Goal: Find specific page/section: Find specific page/section

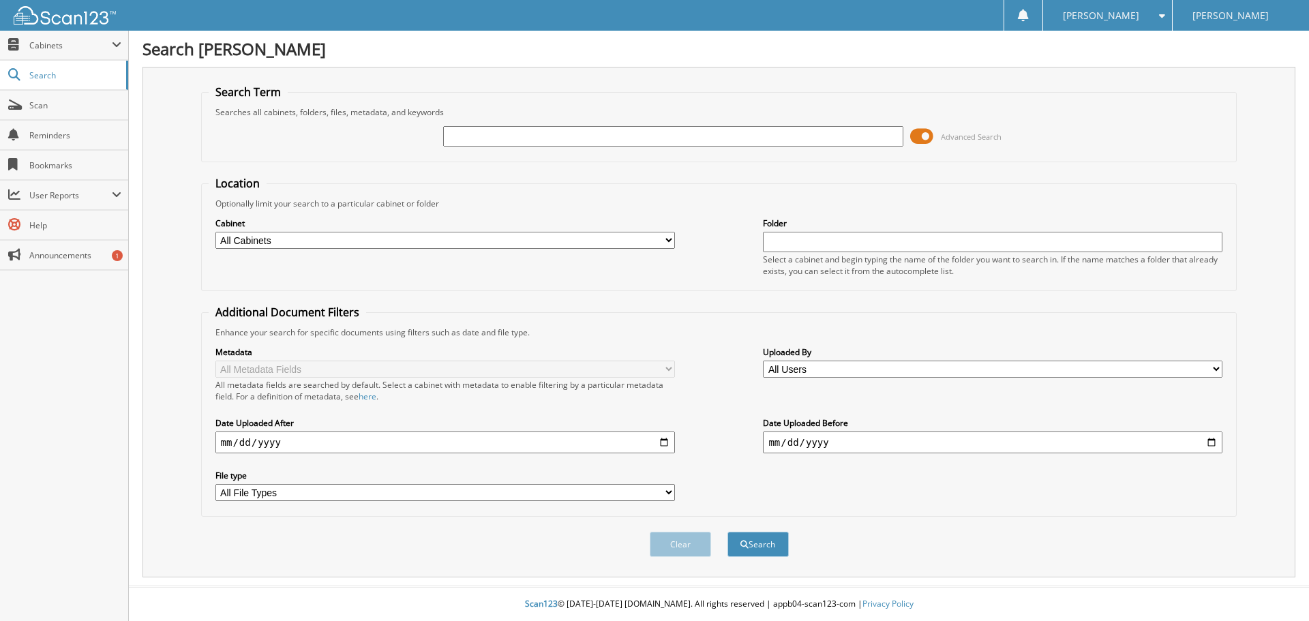
click at [526, 130] on input "text" at bounding box center [673, 136] width 460 height 20
type input "[PERSON_NAME]"
click at [727, 532] on button "Search" at bounding box center [757, 544] width 61 height 25
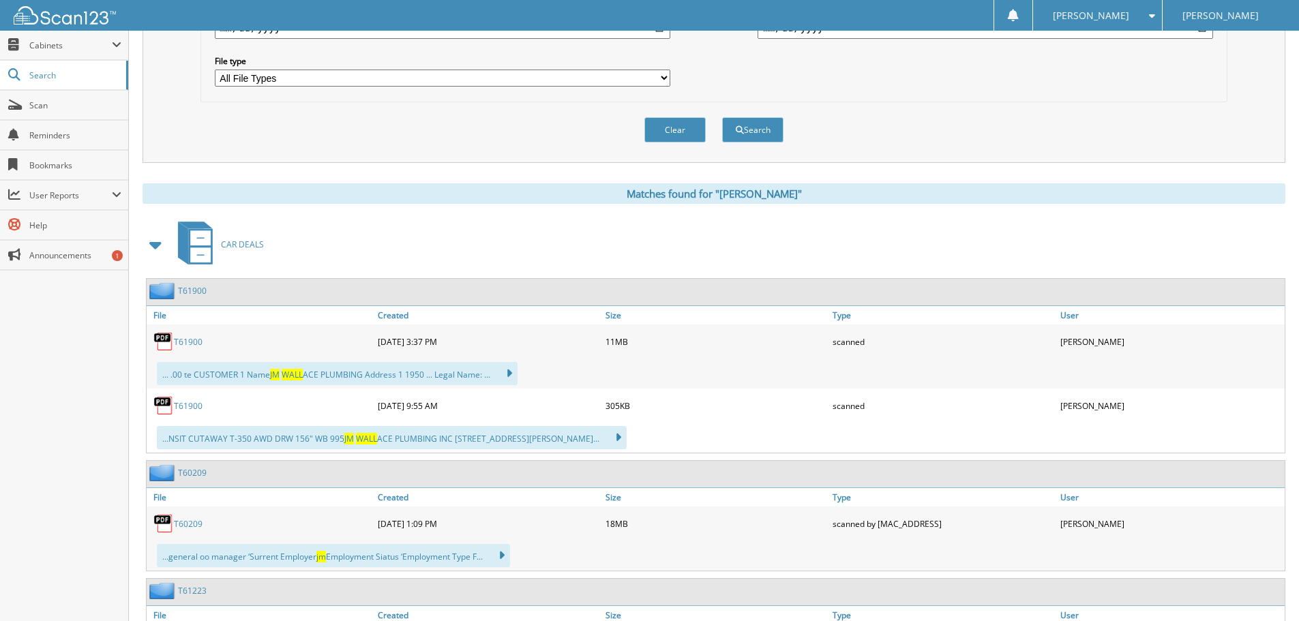
scroll to position [477, 0]
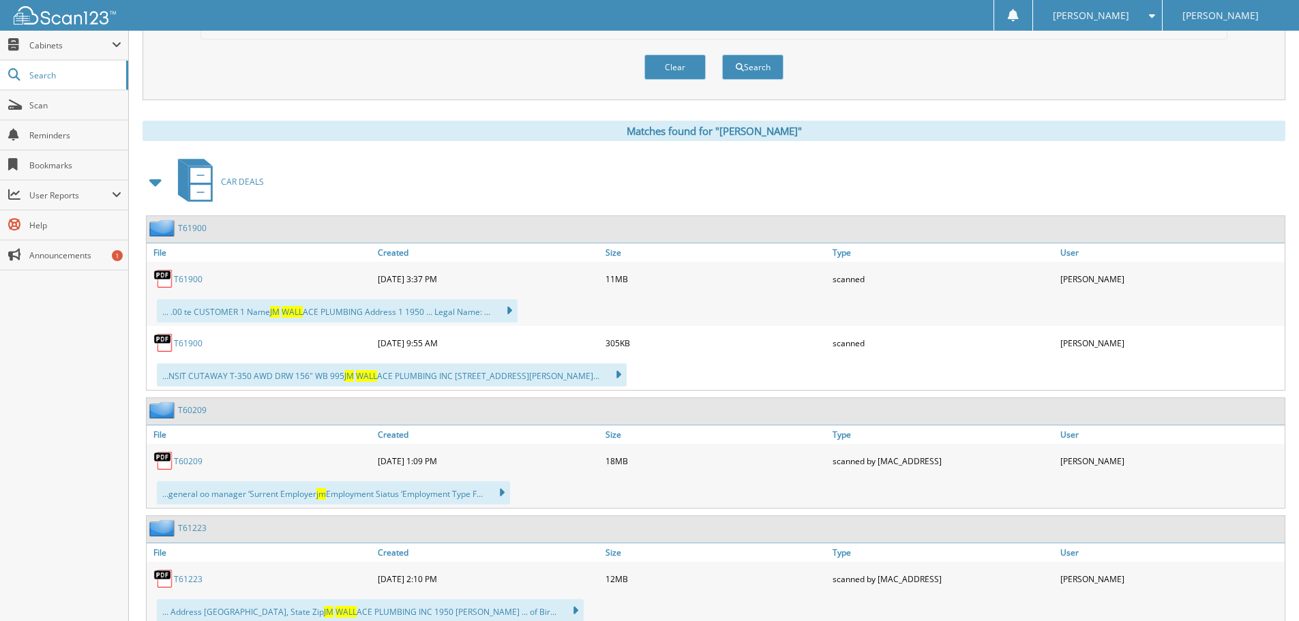
click at [198, 280] on link "T61900" at bounding box center [188, 279] width 29 height 12
